Goal: Task Accomplishment & Management: Manage account settings

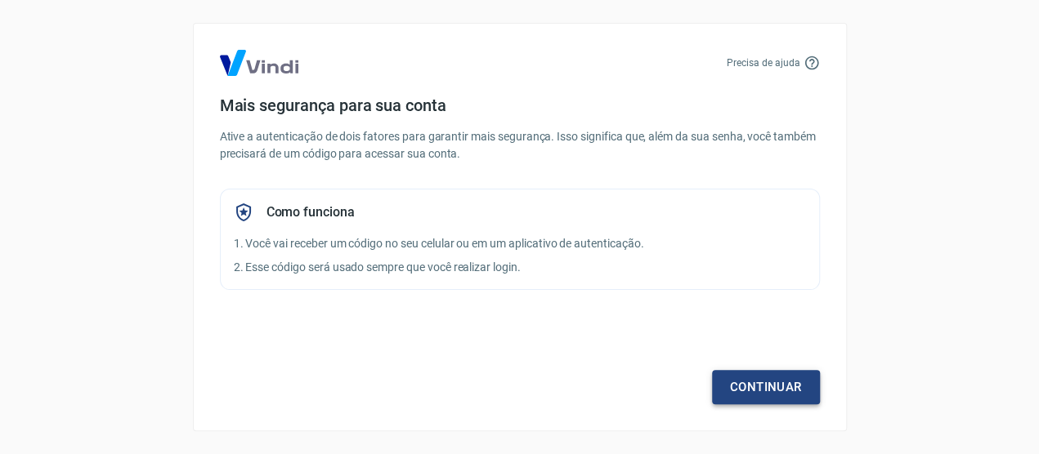
click at [736, 378] on link "Continuar" at bounding box center [766, 387] width 108 height 34
click at [756, 370] on link "Continuar" at bounding box center [766, 387] width 108 height 34
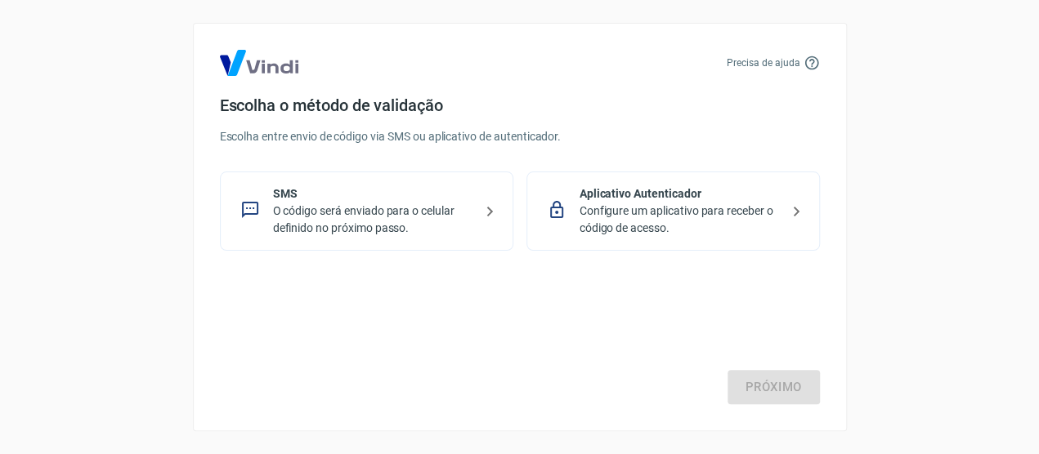
click at [252, 56] on img at bounding box center [259, 63] width 78 height 26
drag, startPoint x: 250, startPoint y: 58, endPoint x: 125, endPoint y: 3, distance: 136.5
click at [249, 58] on img at bounding box center [259, 63] width 78 height 26
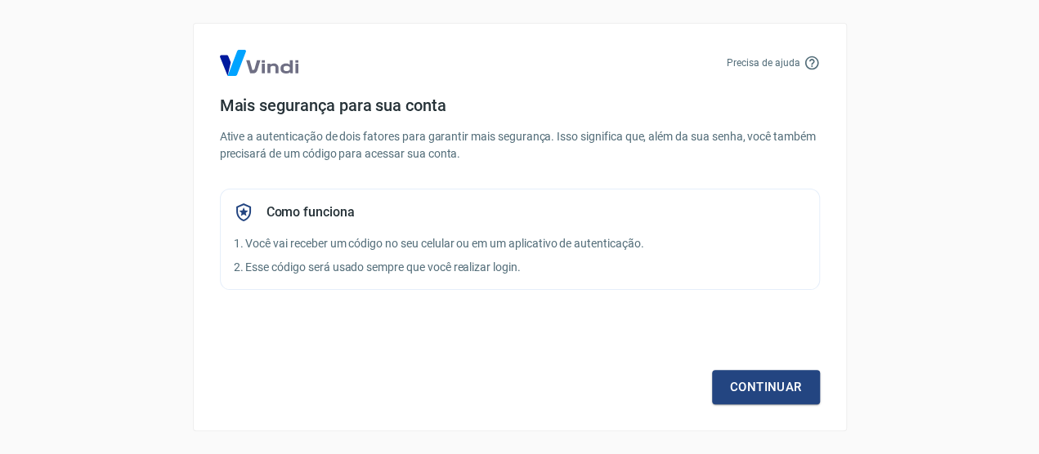
drag, startPoint x: 535, startPoint y: 253, endPoint x: 606, endPoint y: 306, distance: 88.3
click at [535, 255] on div "Como funciona 1. Você vai receber um código no seu celular ou em um aplicativo …" at bounding box center [520, 239] width 600 height 101
click at [764, 392] on link "Continuar" at bounding box center [766, 387] width 108 height 34
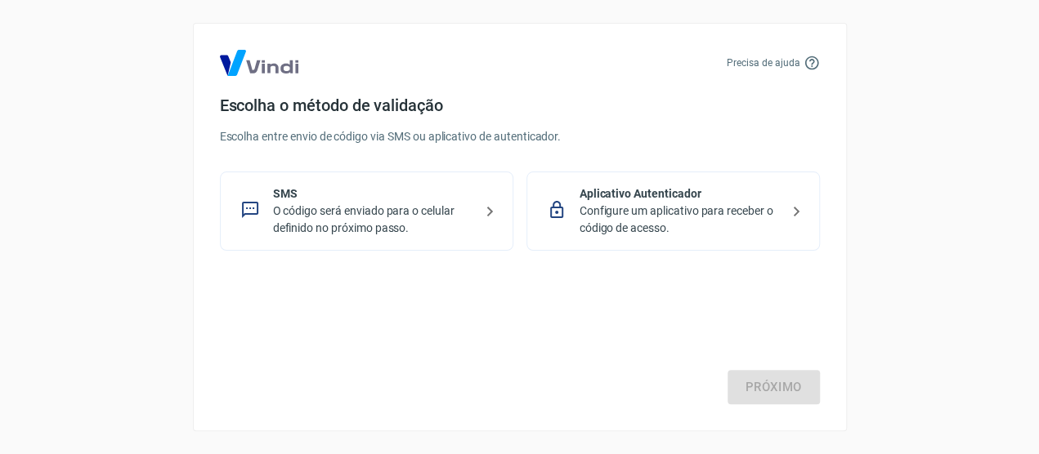
click at [339, 189] on p "SMS" at bounding box center [373, 194] width 200 height 17
click at [305, 192] on p "SMS" at bounding box center [373, 194] width 200 height 17
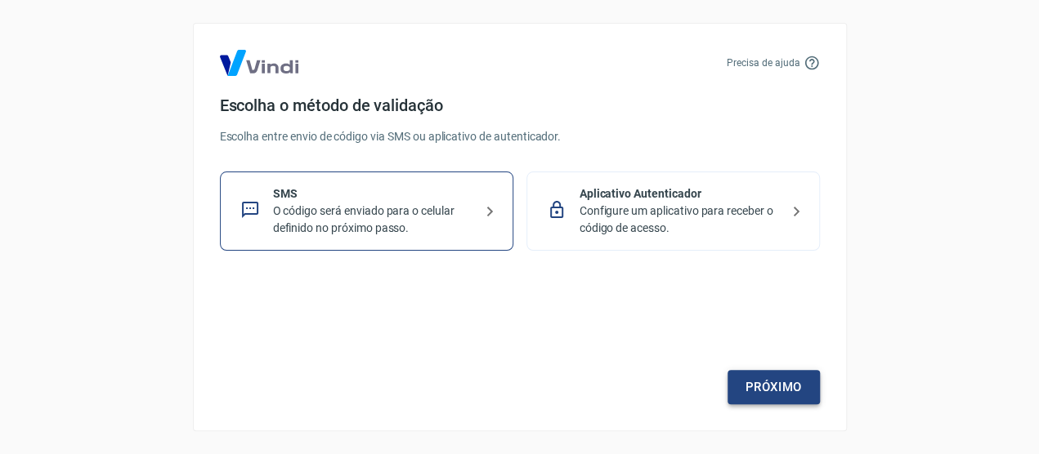
click at [791, 387] on link "Próximo" at bounding box center [773, 387] width 92 height 34
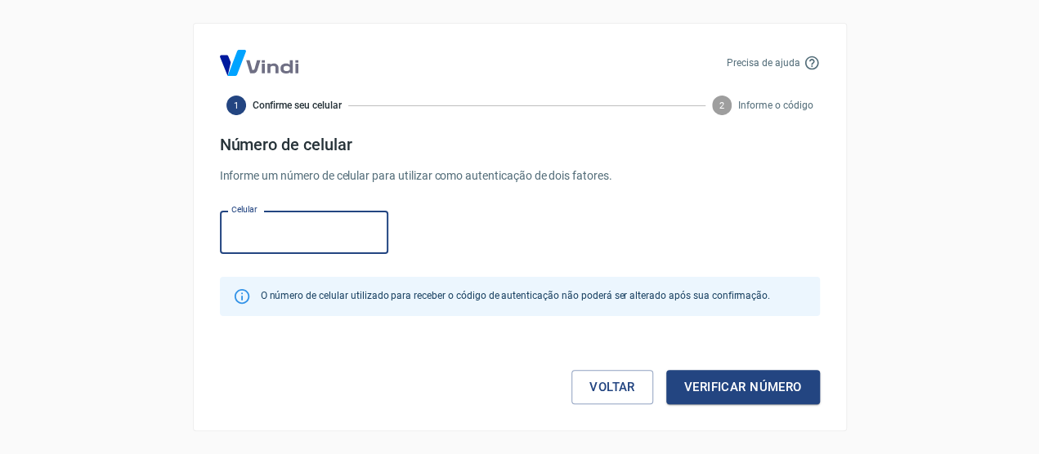
click at [279, 227] on input "Celular" at bounding box center [304, 232] width 168 height 43
click at [297, 188] on form "Número de celular Informe um número de celular para utilizar como autenticação …" at bounding box center [520, 270] width 600 height 270
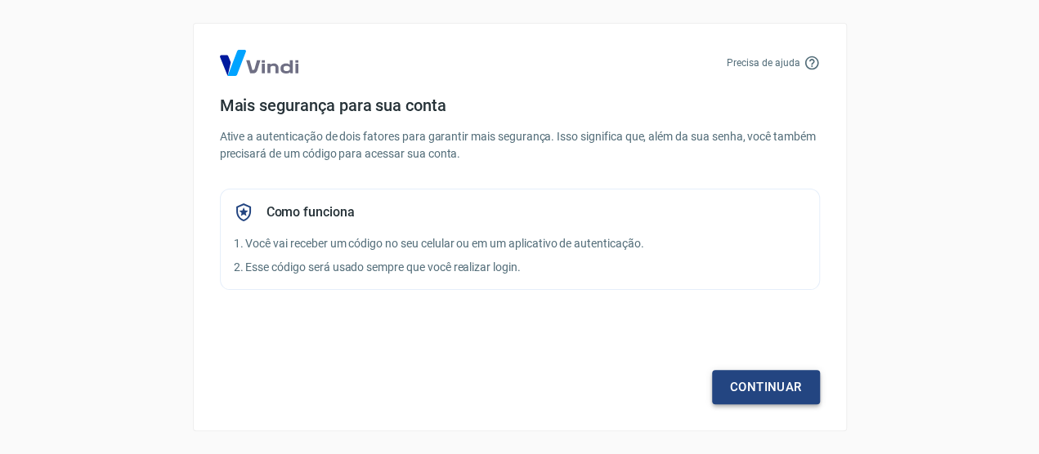
click at [767, 399] on link "Continuar" at bounding box center [766, 387] width 108 height 34
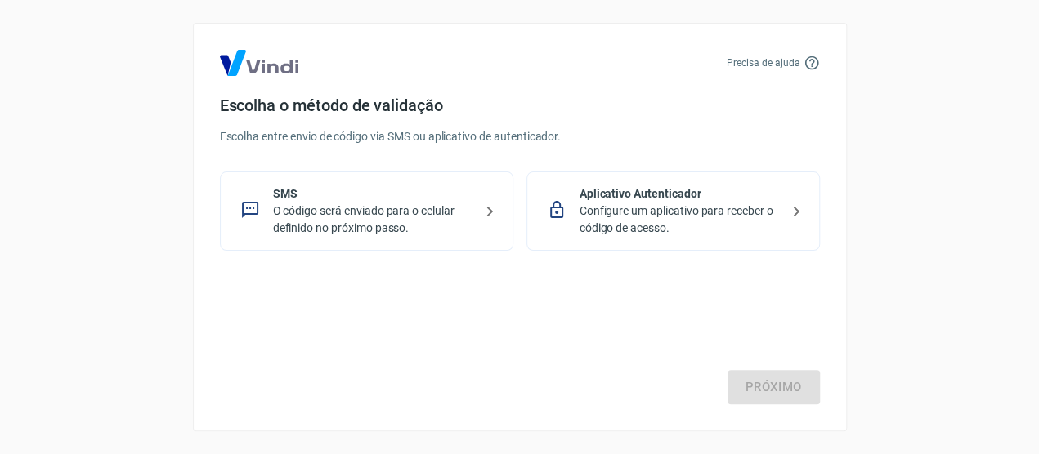
click at [710, 356] on div "Próximo" at bounding box center [520, 338] width 600 height 134
click at [508, 187] on div "SMS O código será enviado para o celular definido no próximo passo." at bounding box center [366, 211] width 293 height 79
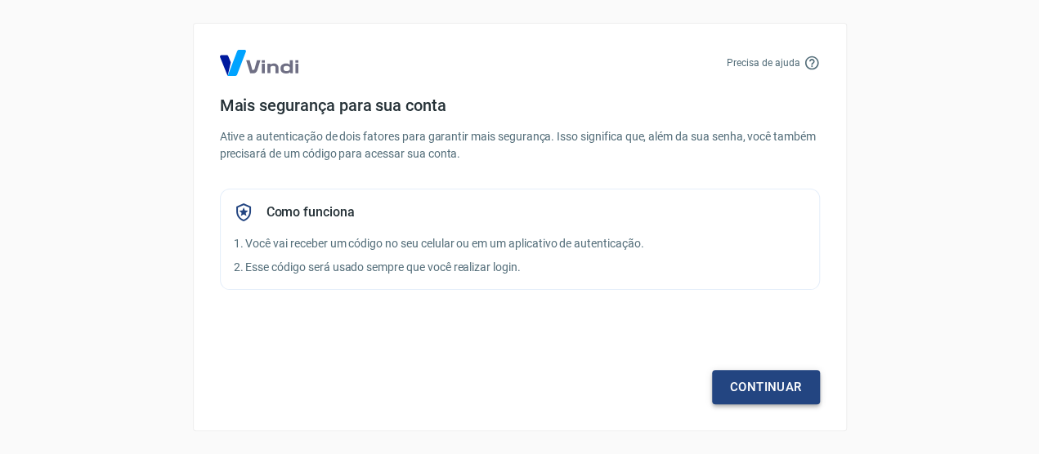
click at [745, 383] on link "Continuar" at bounding box center [766, 387] width 108 height 34
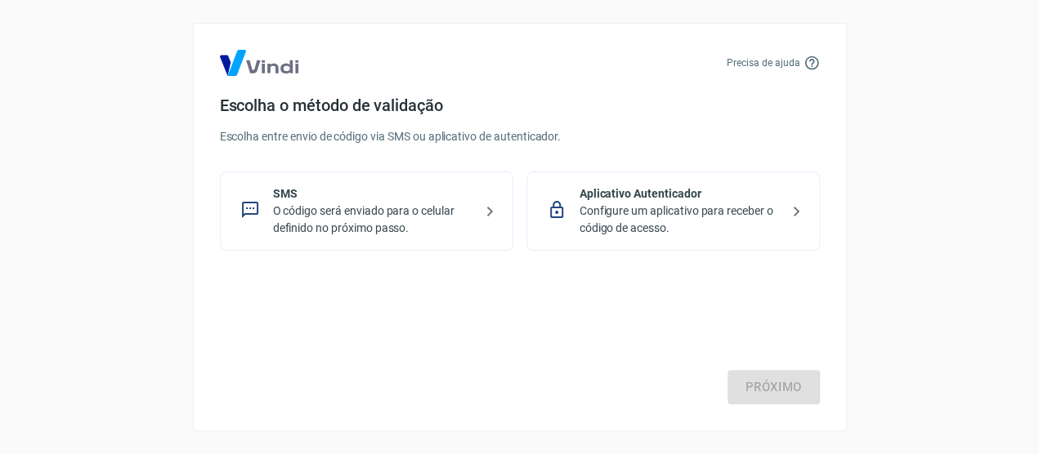
click at [269, 214] on div "SMS O código será enviado para o celular definido no próximo passo." at bounding box center [366, 211] width 293 height 79
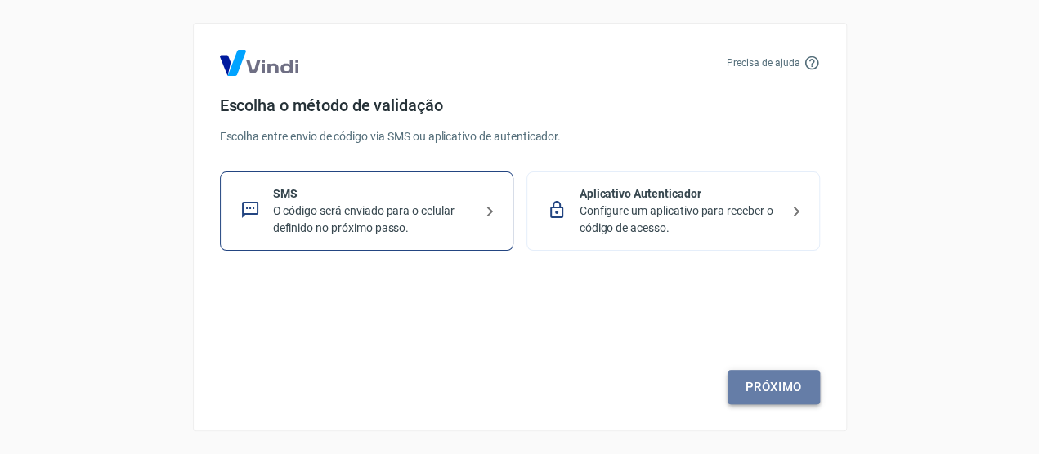
click at [785, 382] on link "Próximo" at bounding box center [773, 387] width 92 height 34
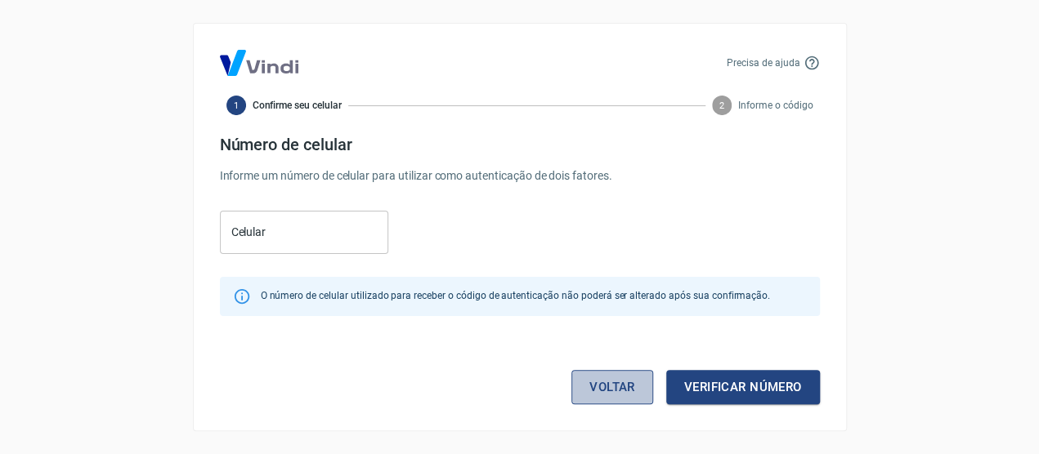
click at [620, 378] on link "Voltar" at bounding box center [612, 387] width 82 height 34
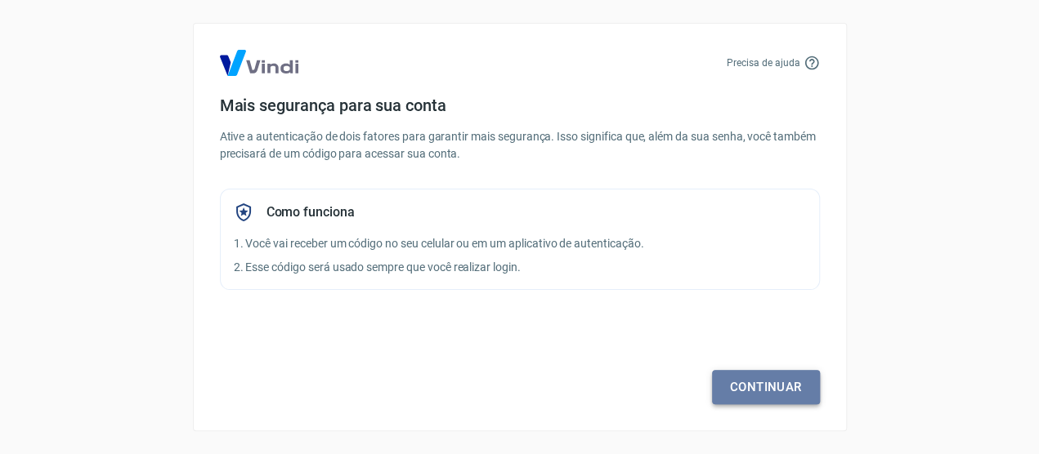
click at [755, 389] on link "Continuar" at bounding box center [766, 387] width 108 height 34
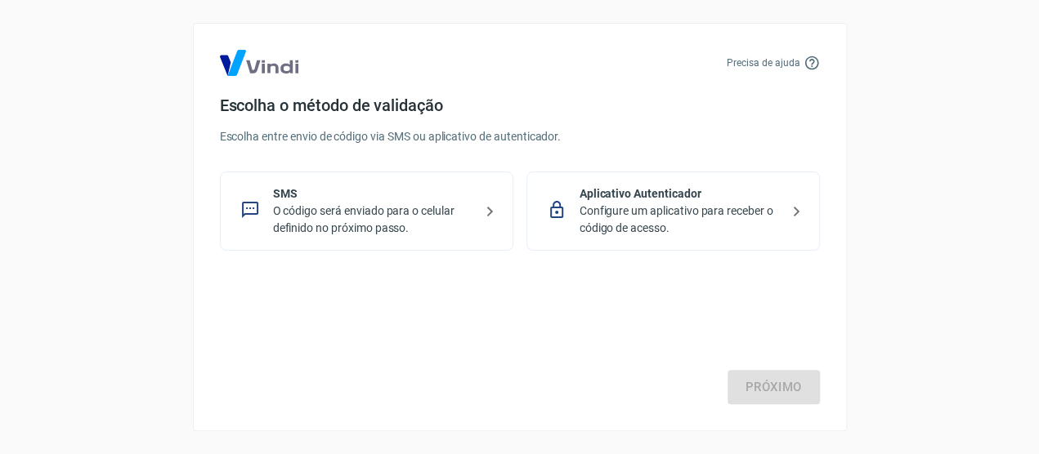
click at [429, 214] on p "O código será enviado para o celular definido no próximo passo." at bounding box center [373, 220] width 200 height 34
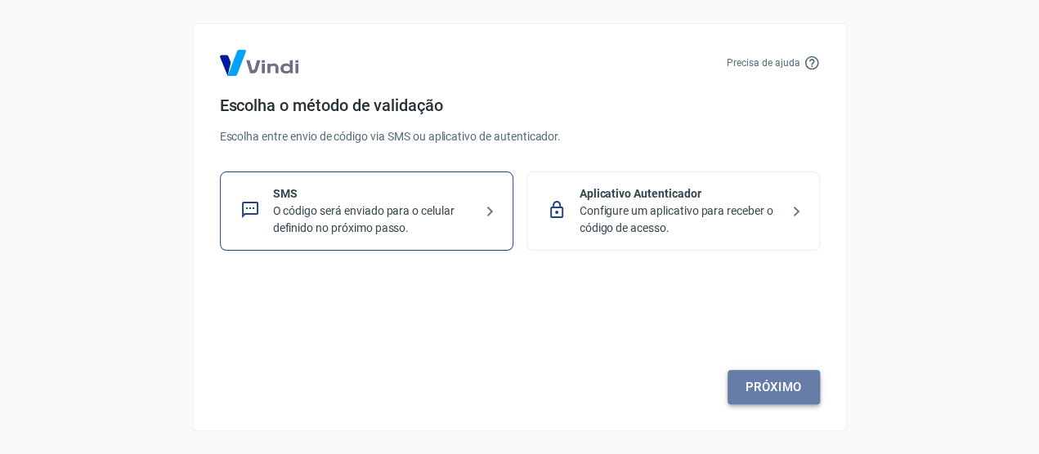
click at [738, 380] on link "Próximo" at bounding box center [773, 387] width 92 height 34
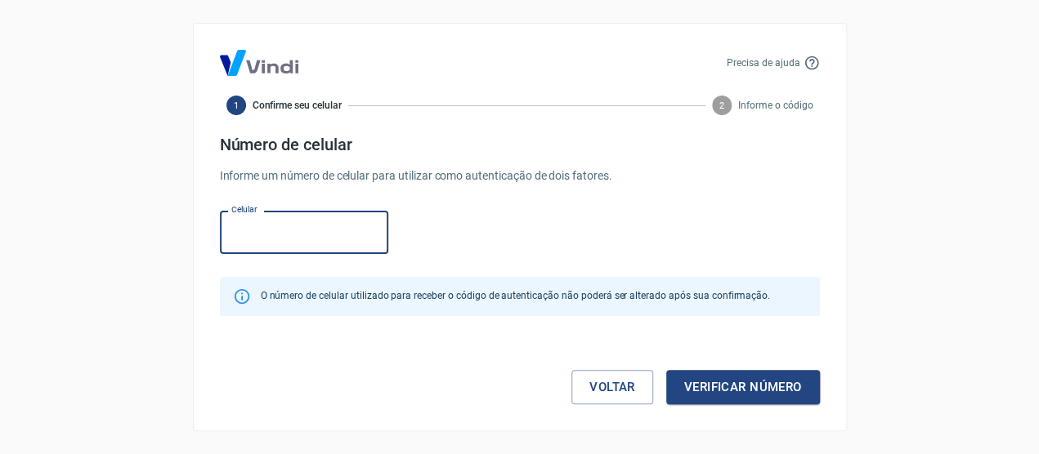
click at [377, 186] on form "Número de celular Informe um número de celular para utilizar como autenticação …" at bounding box center [520, 270] width 600 height 270
click at [290, 219] on input "Celular" at bounding box center [304, 232] width 168 height 43
click at [455, 212] on div "Celular Celular" at bounding box center [520, 230] width 600 height 53
